Goal: Check status

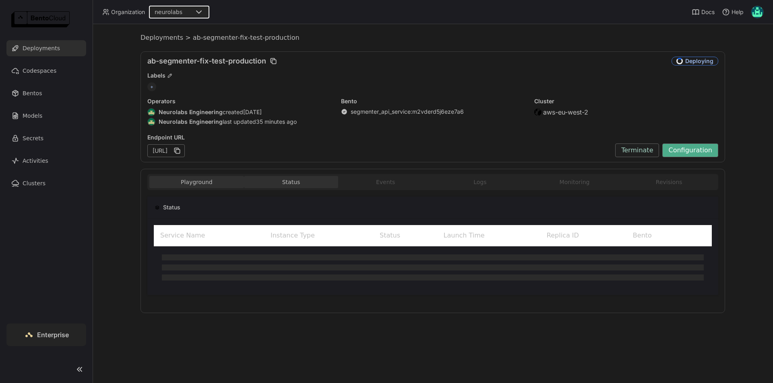
click at [205, 181] on button "Playground" at bounding box center [196, 182] width 95 height 12
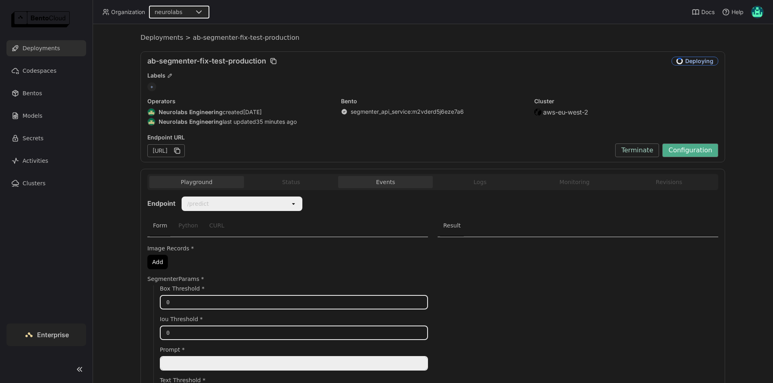
click at [286, 184] on button "Status" at bounding box center [291, 182] width 95 height 12
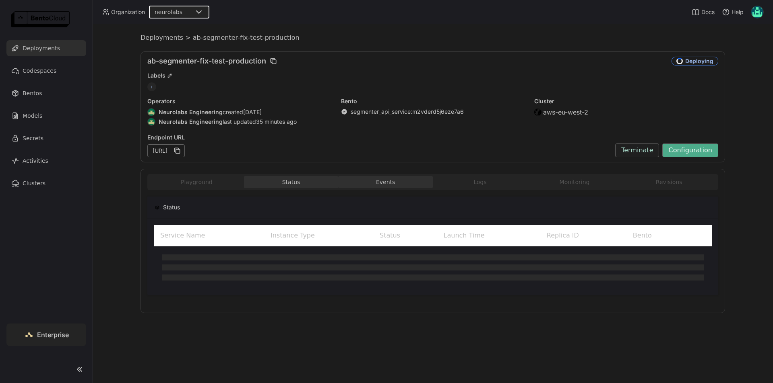
click at [377, 183] on button "Events" at bounding box center [385, 182] width 95 height 12
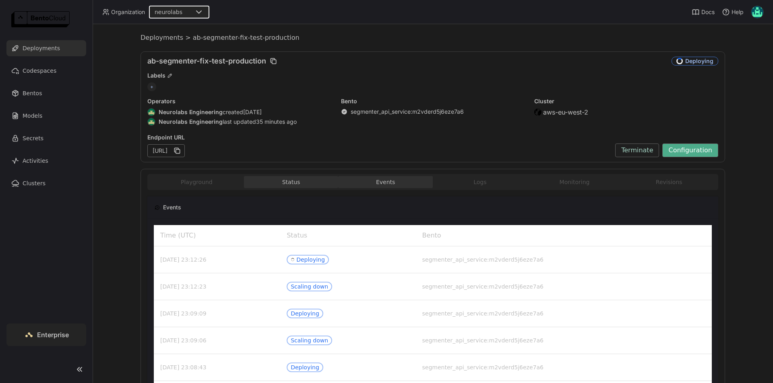
click at [318, 182] on button "Status" at bounding box center [291, 182] width 95 height 12
